Goal: Find specific page/section

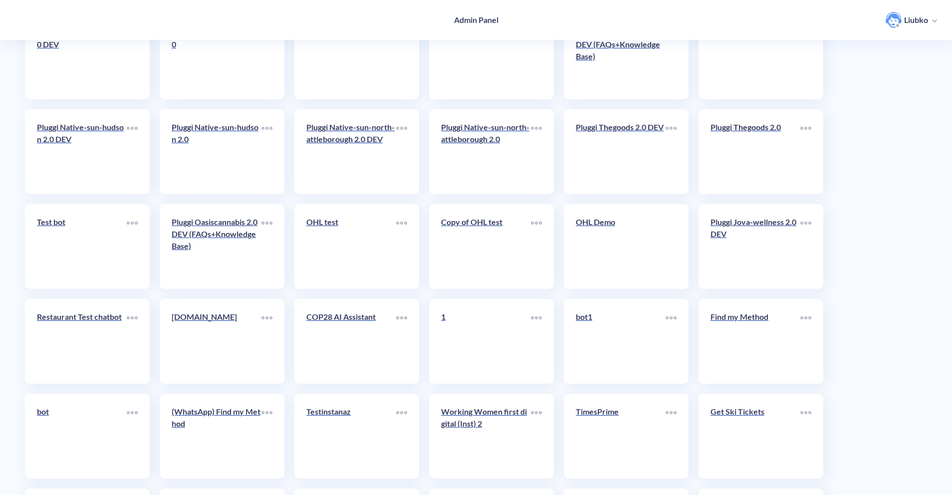
scroll to position [2187, 0]
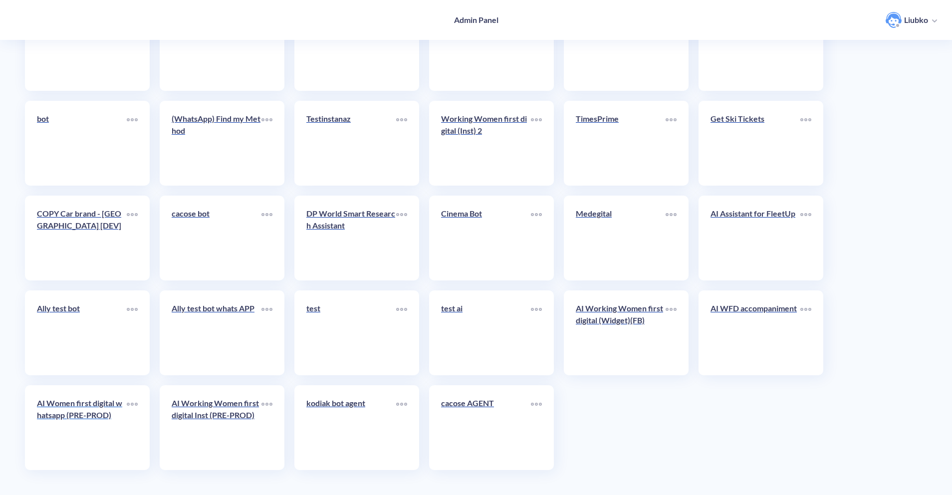
click at [90, 430] on link "AI Women first digital whatsapp (PRE-PROD)" at bounding box center [82, 427] width 90 height 61
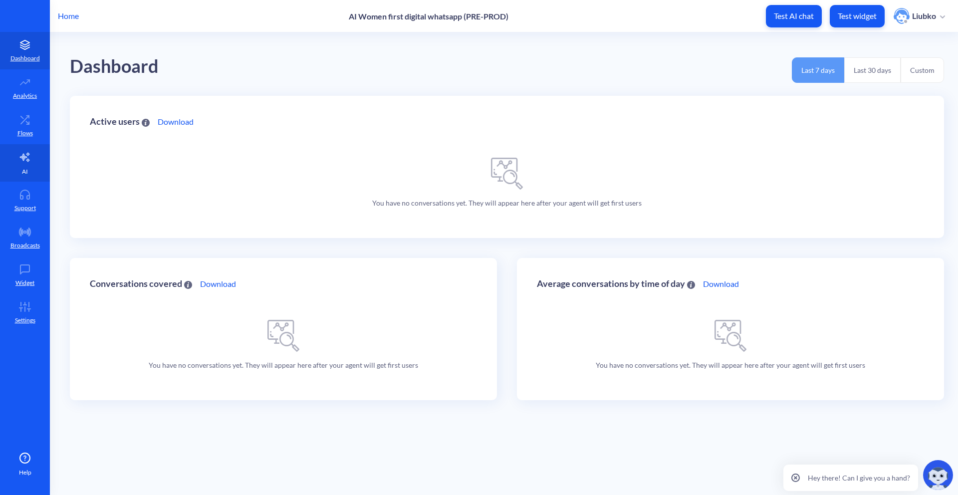
click at [21, 152] on icon at bounding box center [25, 157] width 12 height 12
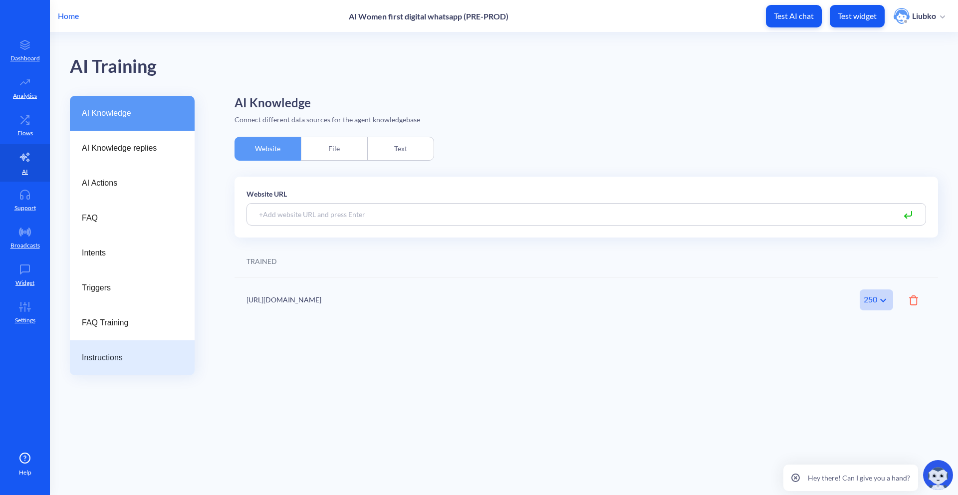
click at [129, 364] on div "Instructions" at bounding box center [132, 357] width 125 height 35
